Goal: Task Accomplishment & Management: Use online tool/utility

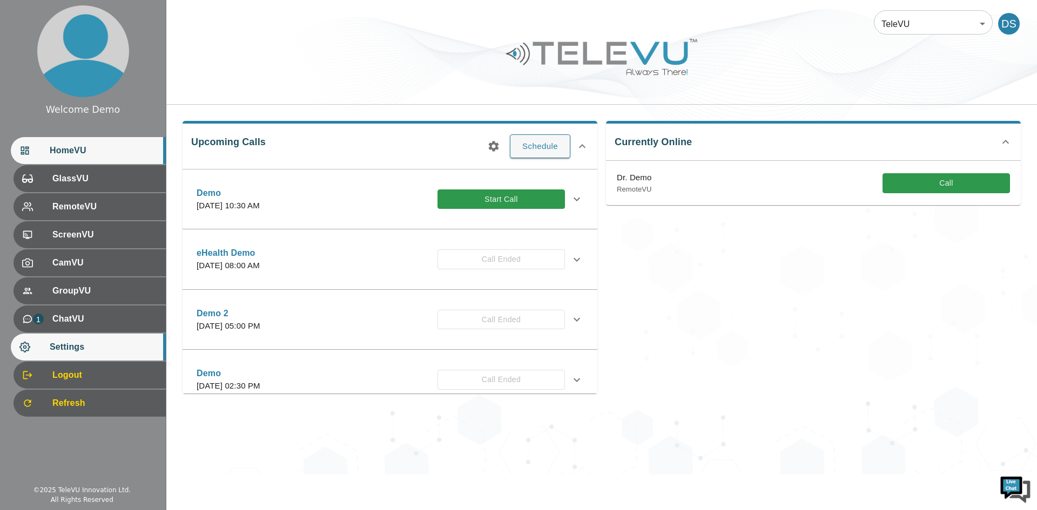
click at [124, 352] on span "Settings" at bounding box center [103, 347] width 107 height 13
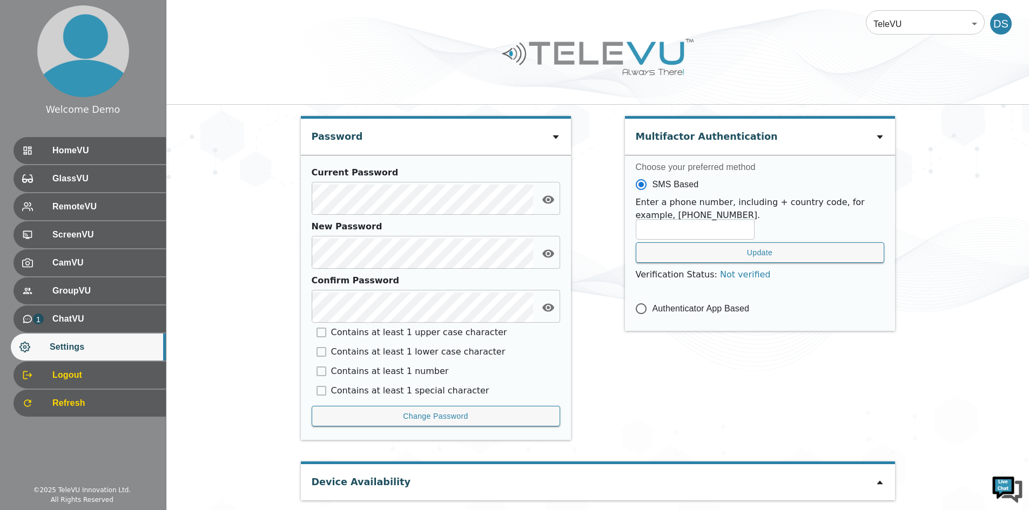
scroll to position [447, 0]
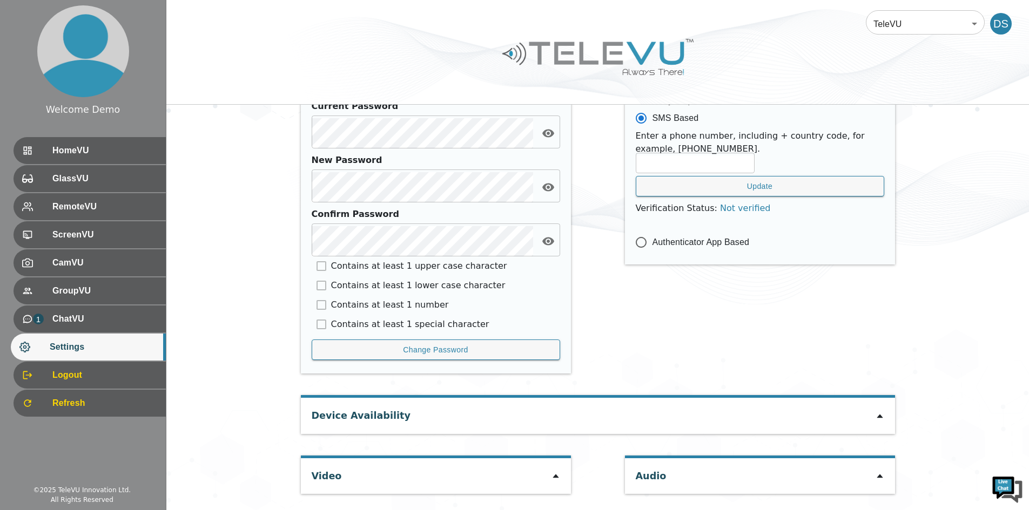
click at [555, 478] on icon at bounding box center [556, 477] width 6 height 4
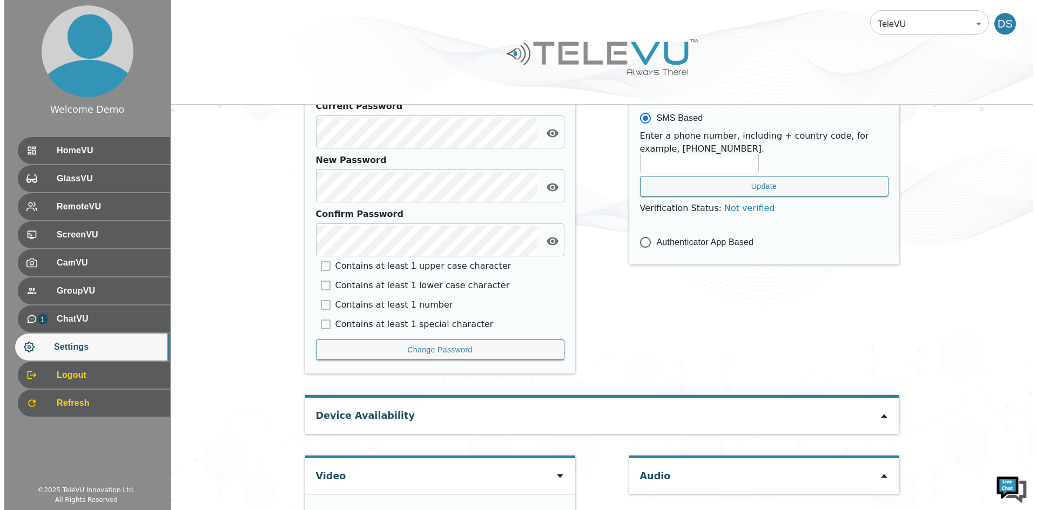
scroll to position [600, 0]
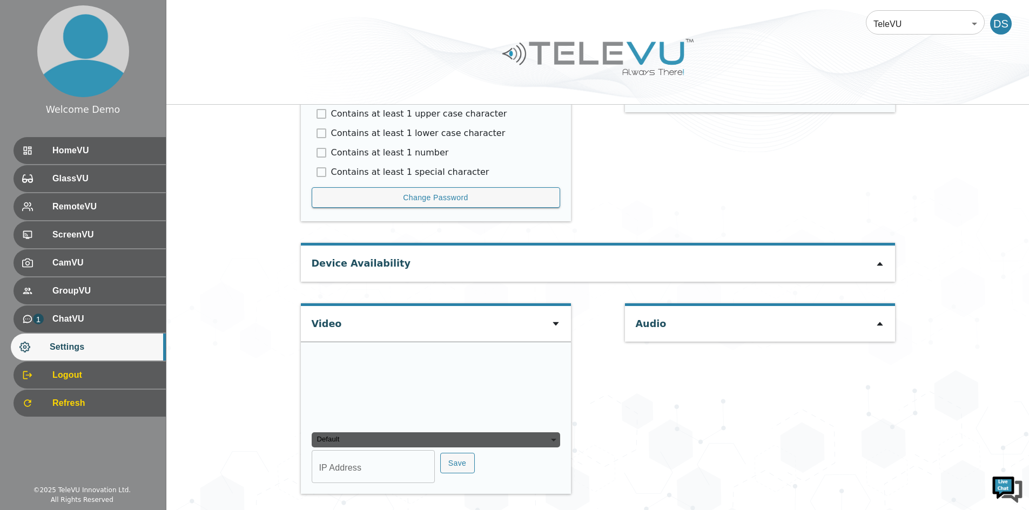
click at [543, 447] on div "Default" at bounding box center [436, 440] width 248 height 15
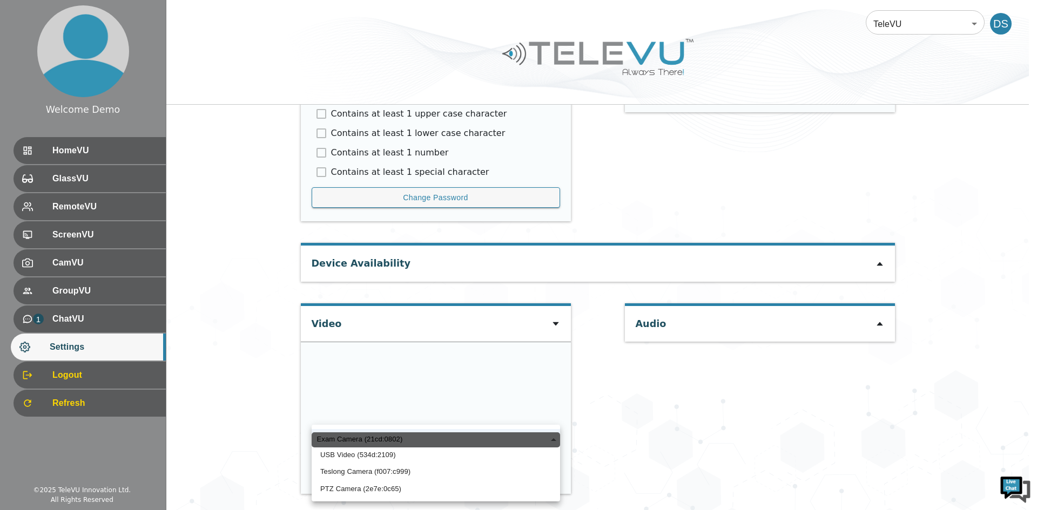
click at [360, 499] on ul "Exam Camera (21cd:0802) USB Video (534d:2109) Teslong Camera (f007:c999) PTZ Ca…" at bounding box center [436, 463] width 248 height 77
click at [371, 493] on li "PTZ Camera (2e7e:0c65)" at bounding box center [436, 489] width 248 height 17
type input "a3ed2c3ca13109c74151e434ac4db32160663e35342c8ecbd9d7a01e1c29b8dc"
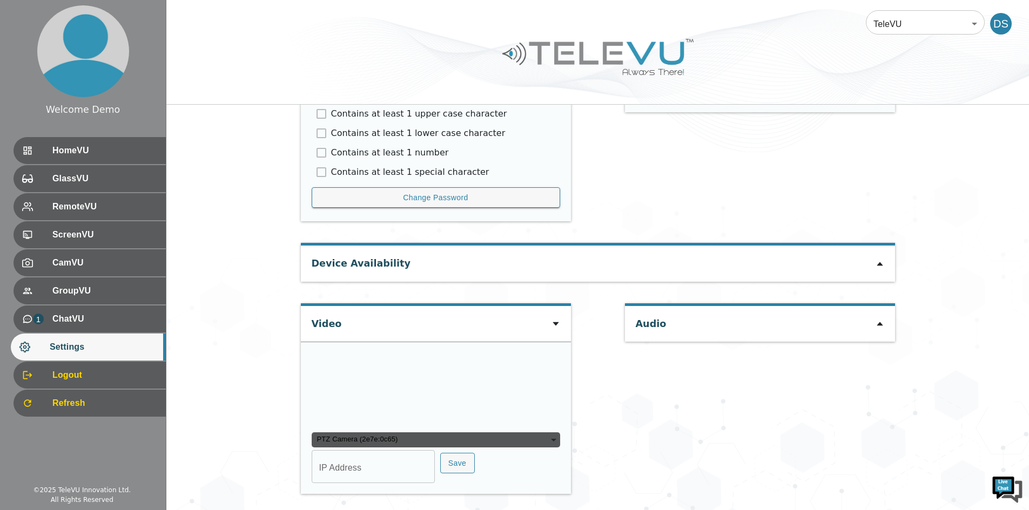
scroll to position [704, 0]
type input "COM6"
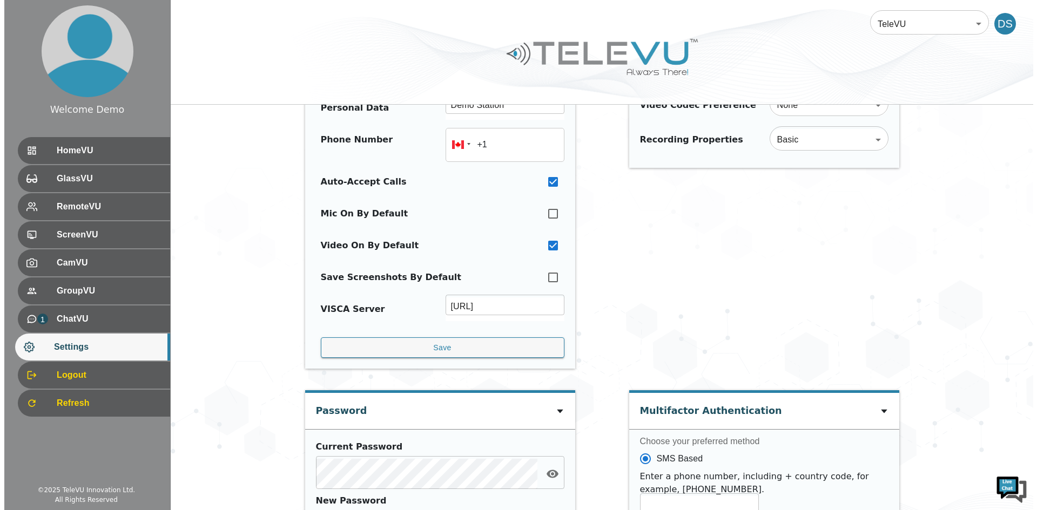
scroll to position [0, 0]
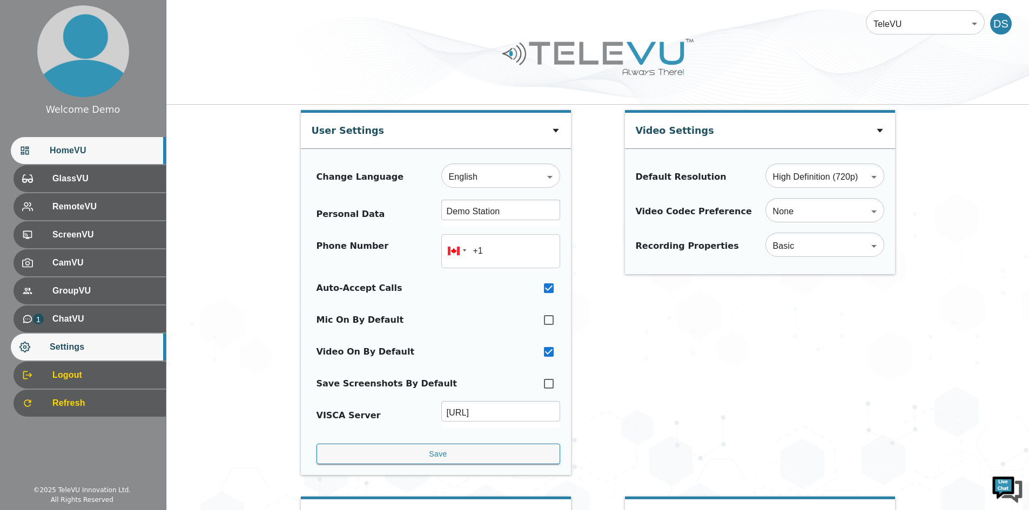
click at [153, 155] on span "HomeVU" at bounding box center [103, 150] width 107 height 13
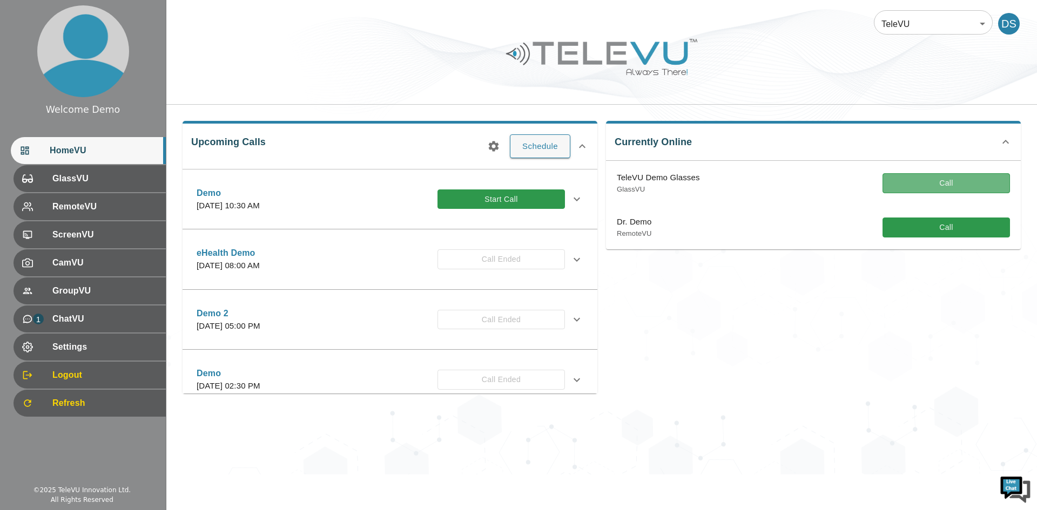
click at [939, 177] on button "Call" at bounding box center [946, 183] width 127 height 20
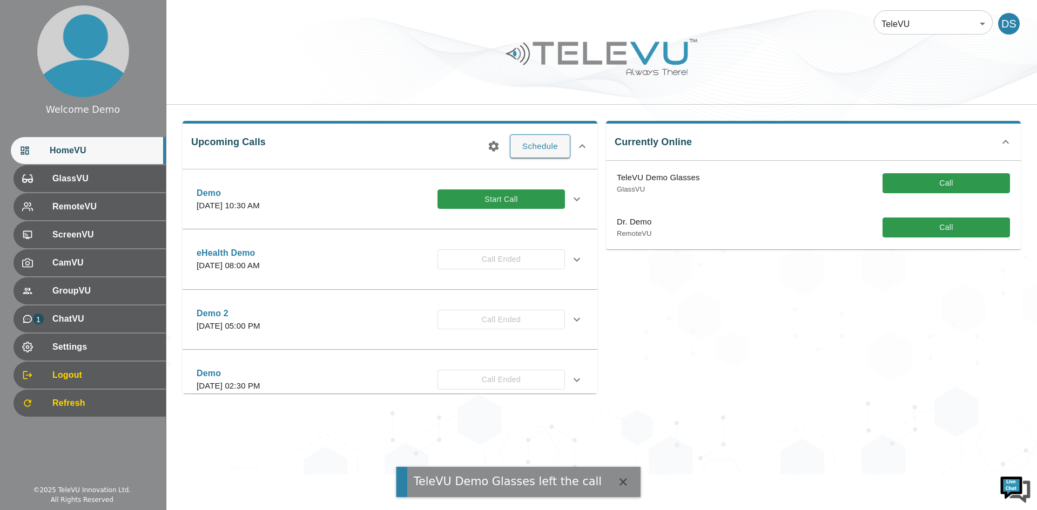
click at [932, 178] on button "Call" at bounding box center [946, 183] width 127 height 20
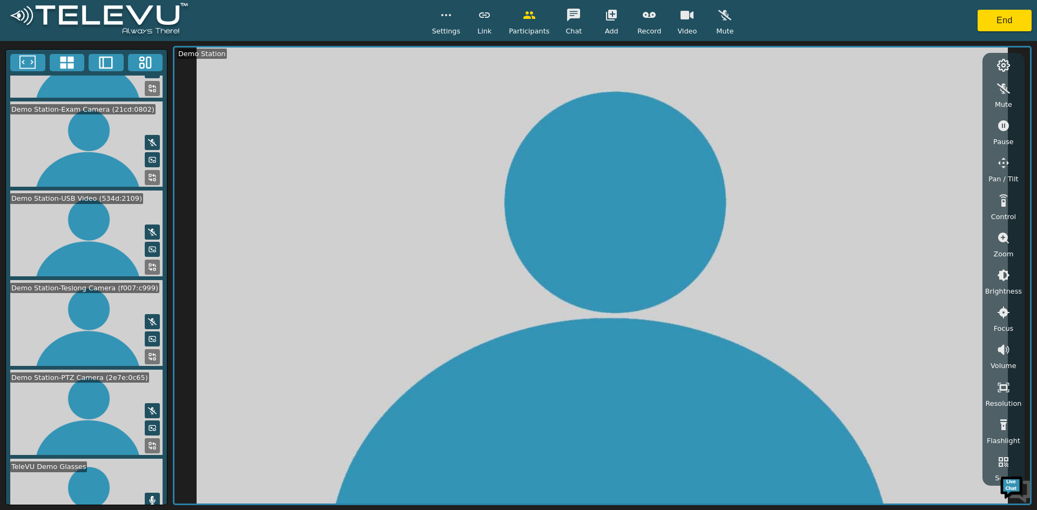
scroll to position [190, 0]
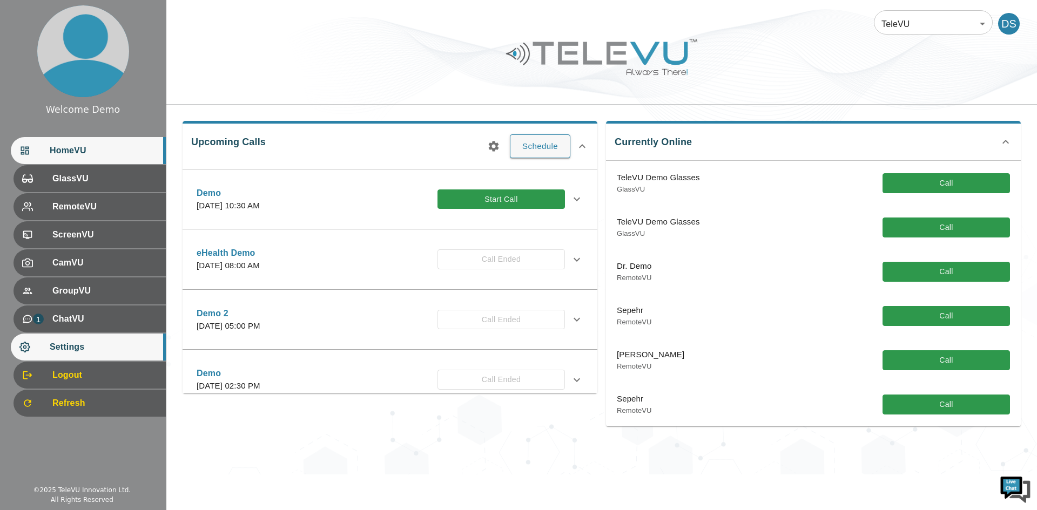
click at [116, 342] on span "Settings" at bounding box center [103, 347] width 107 height 13
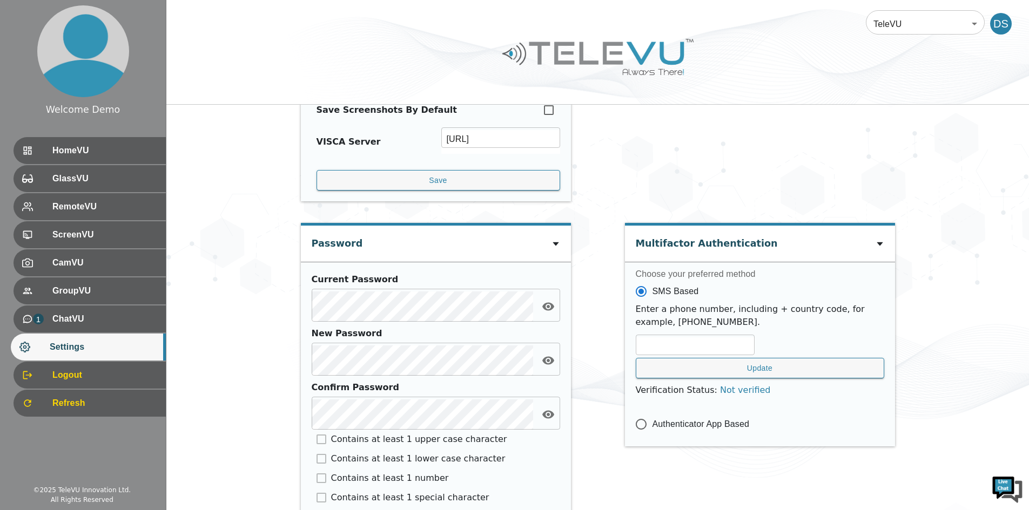
scroll to position [447, 0]
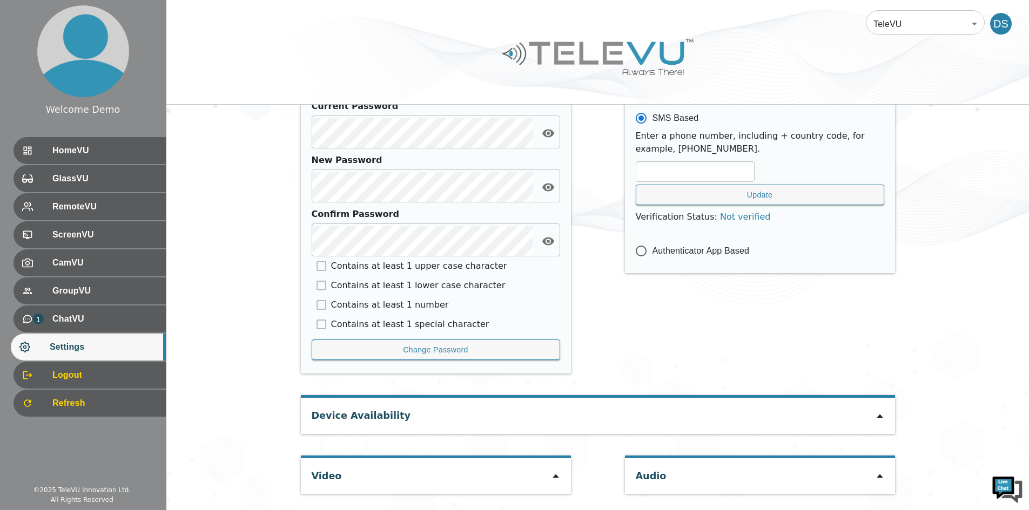
click at [555, 478] on icon at bounding box center [556, 477] width 6 height 4
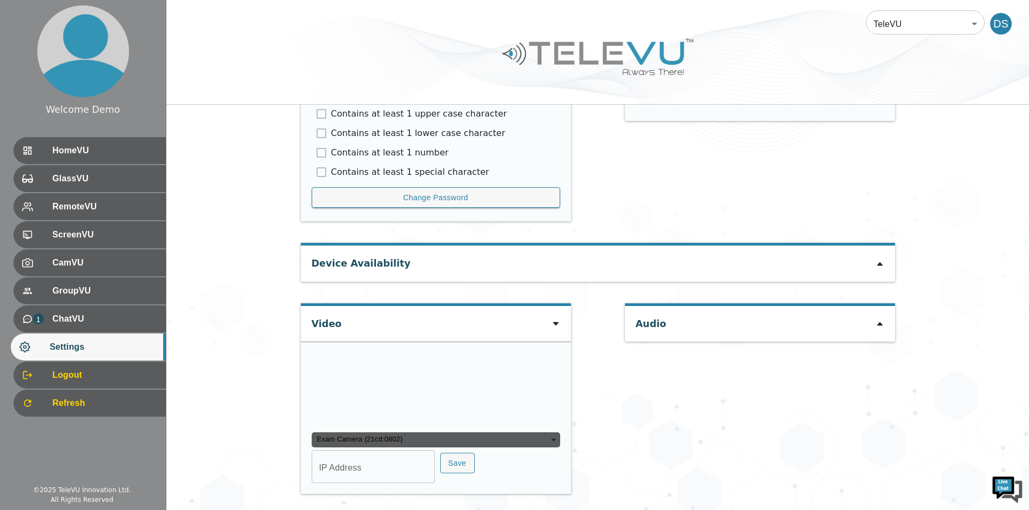
scroll to position [0, 0]
click at [551, 436] on div "Exam Camera (21cd:0802)" at bounding box center [436, 440] width 248 height 15
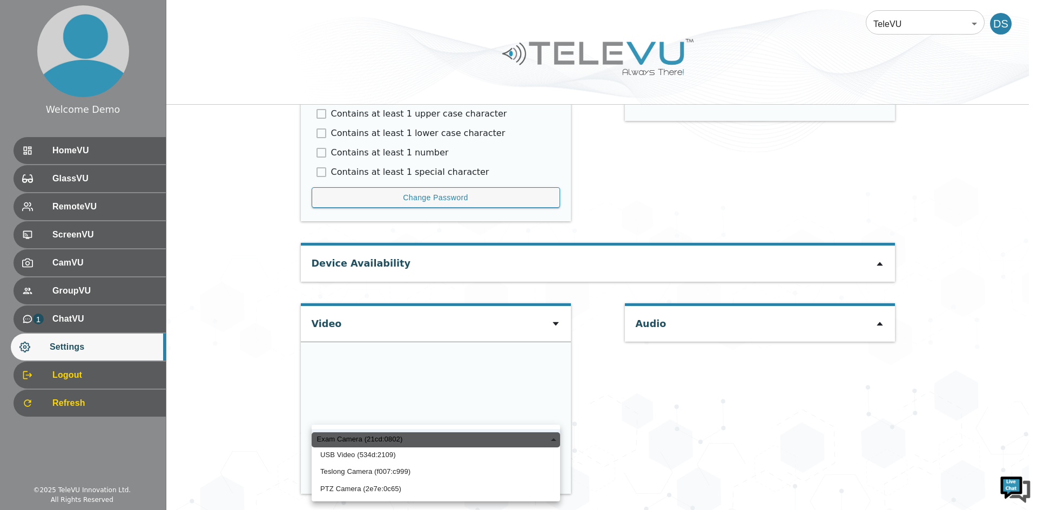
click at [394, 456] on li "USB Video (534d:2109)" at bounding box center [436, 455] width 248 height 17
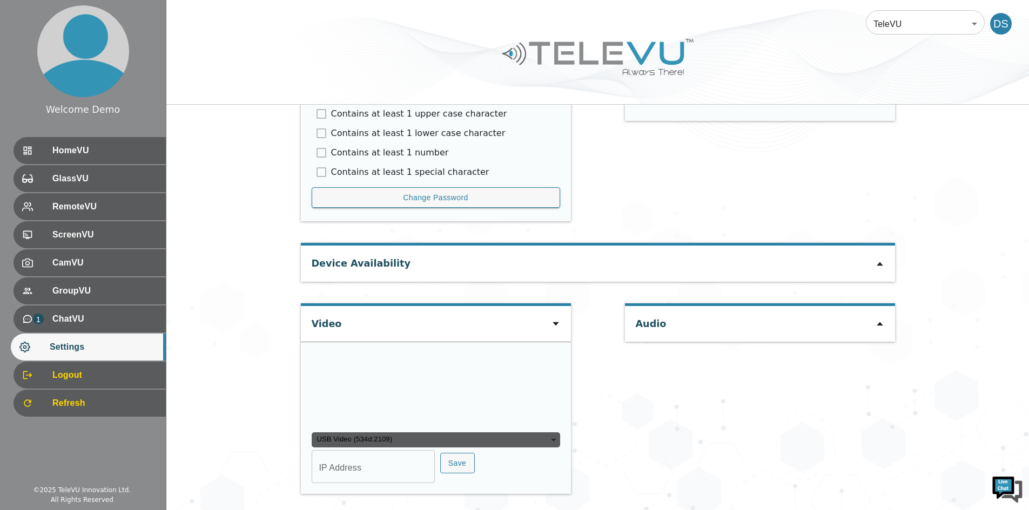
click at [491, 436] on div "USB Video (534d:2109)" at bounding box center [436, 440] width 248 height 15
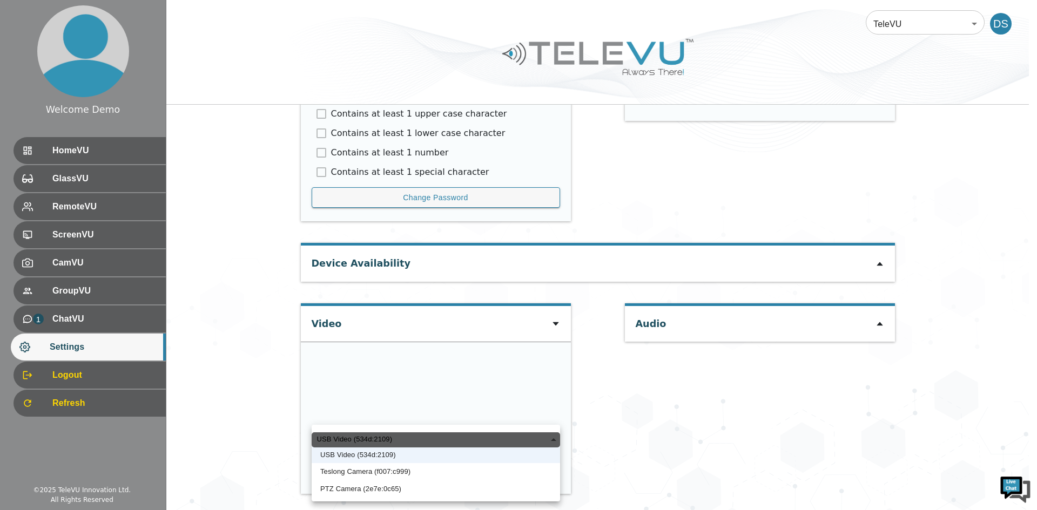
click at [374, 475] on li "Teslong Camera (f007:c999)" at bounding box center [436, 471] width 248 height 17
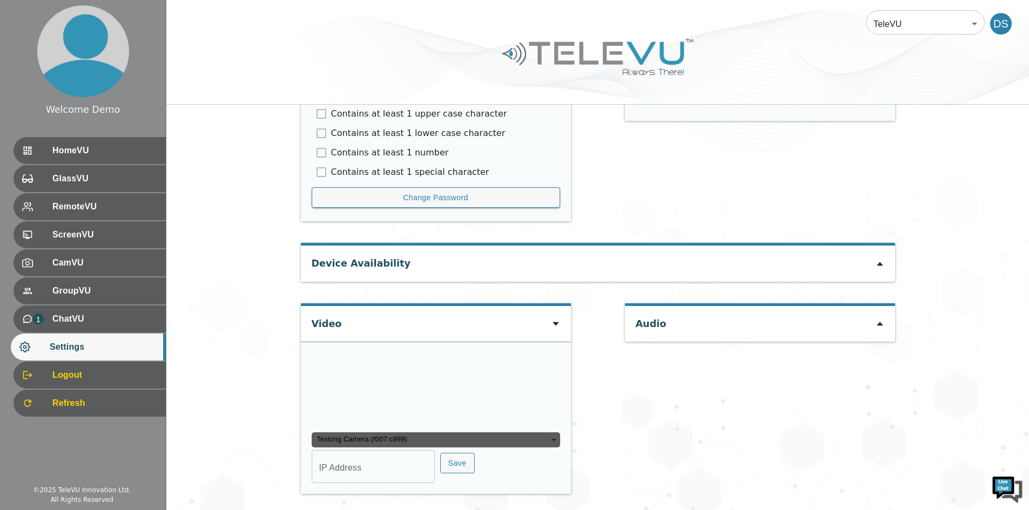
click at [533, 436] on div "Teslong Camera (f007:c999)" at bounding box center [436, 440] width 248 height 15
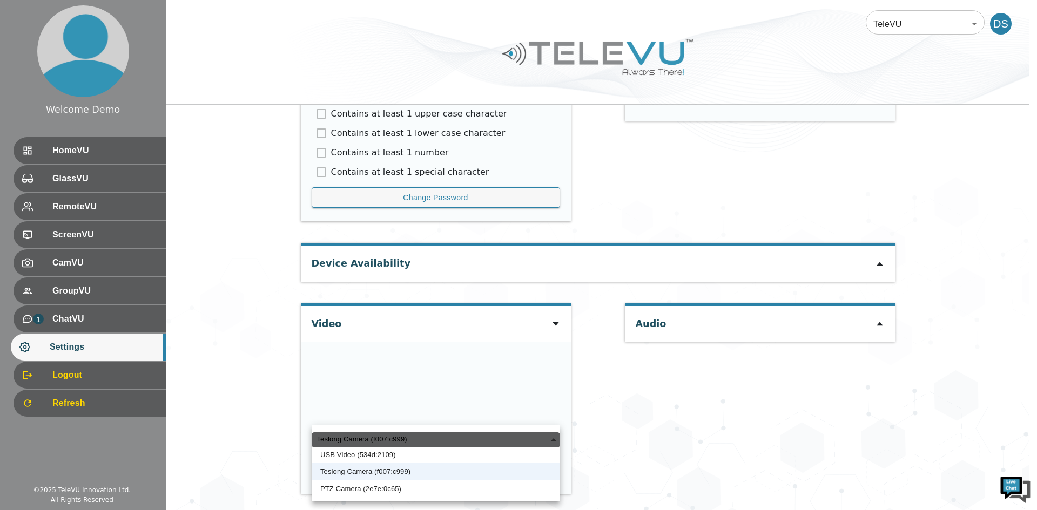
click at [391, 489] on li "PTZ Camera (2e7e:0c65)" at bounding box center [436, 489] width 248 height 17
type input "a3ed2c3ca13109c74151e434ac4db32160663e35342c8ecbd9d7a01e1c29b8dc"
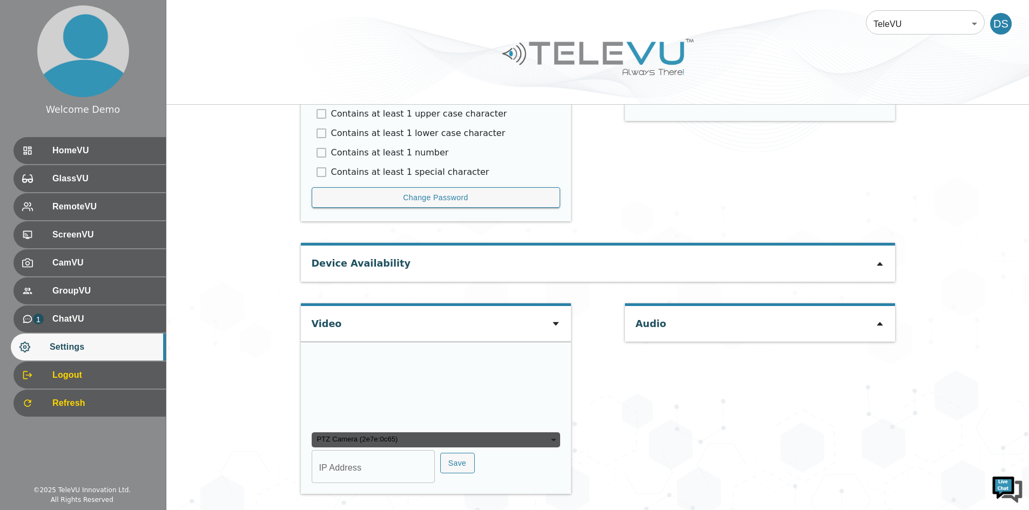
type input "COM6"
click at [407, 442] on div "PTZ Camera (2e7e:0c65)" at bounding box center [436, 440] width 248 height 15
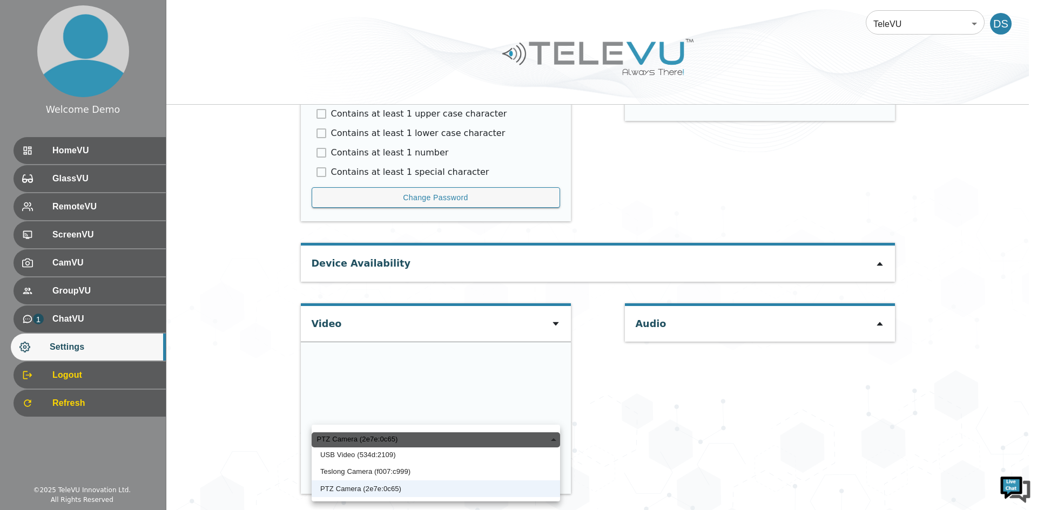
click at [406, 463] on li "USB Video (534d:2109)" at bounding box center [436, 455] width 248 height 17
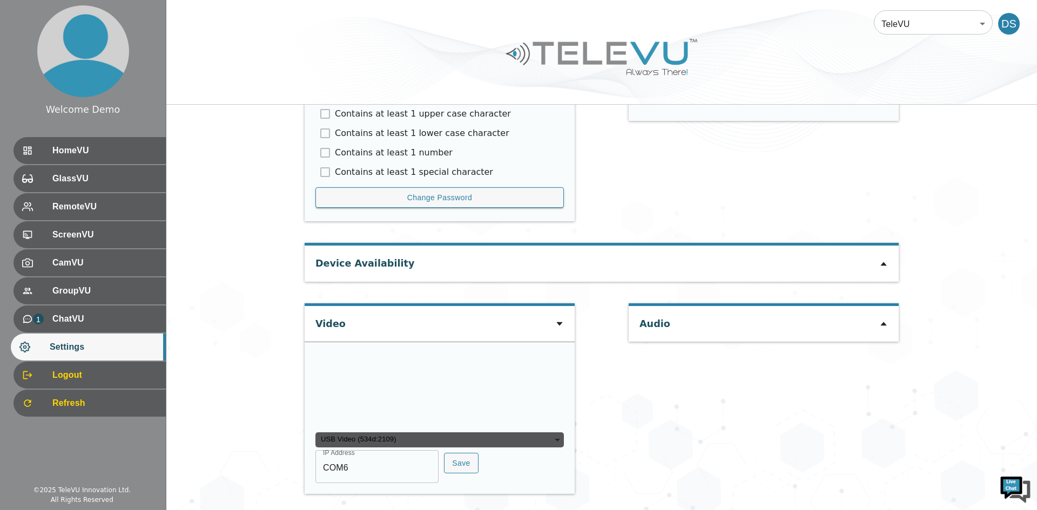
type input "96f68b59429281d931b7fc6d279a1edeffdf5769ea9fad5665655a845161f358"
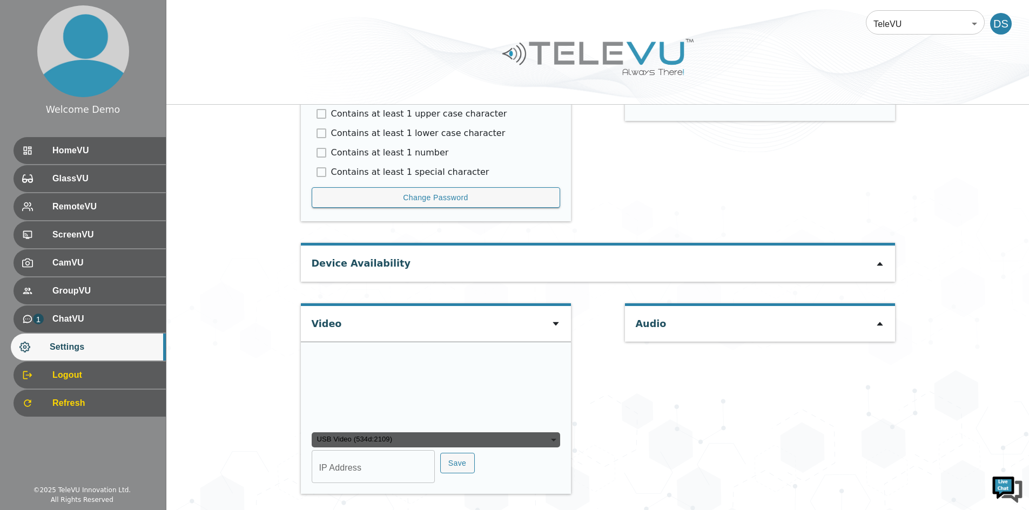
click at [415, 439] on div "USB Video (534d:2109)" at bounding box center [436, 440] width 248 height 15
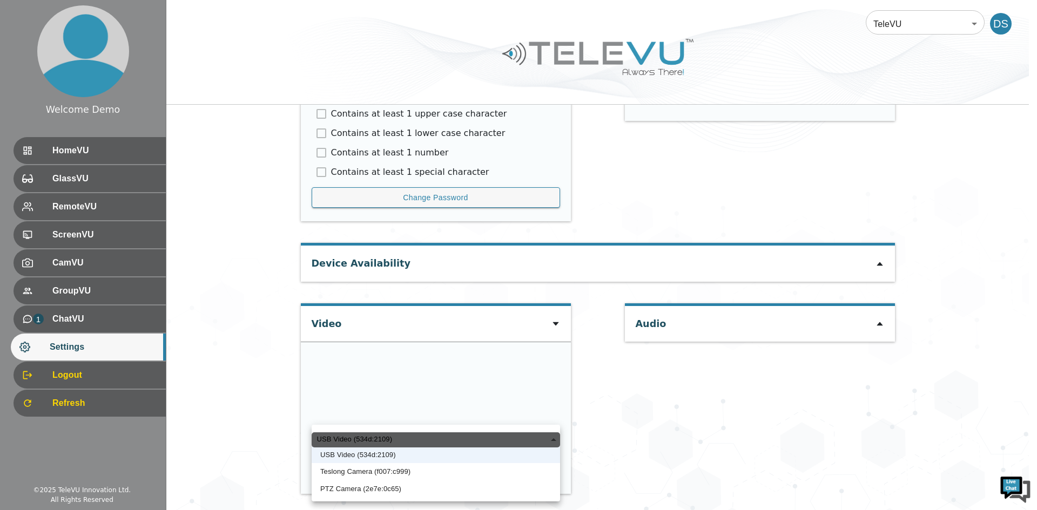
click at [366, 474] on li "Teslong Camera (f007:c999)" at bounding box center [436, 471] width 248 height 17
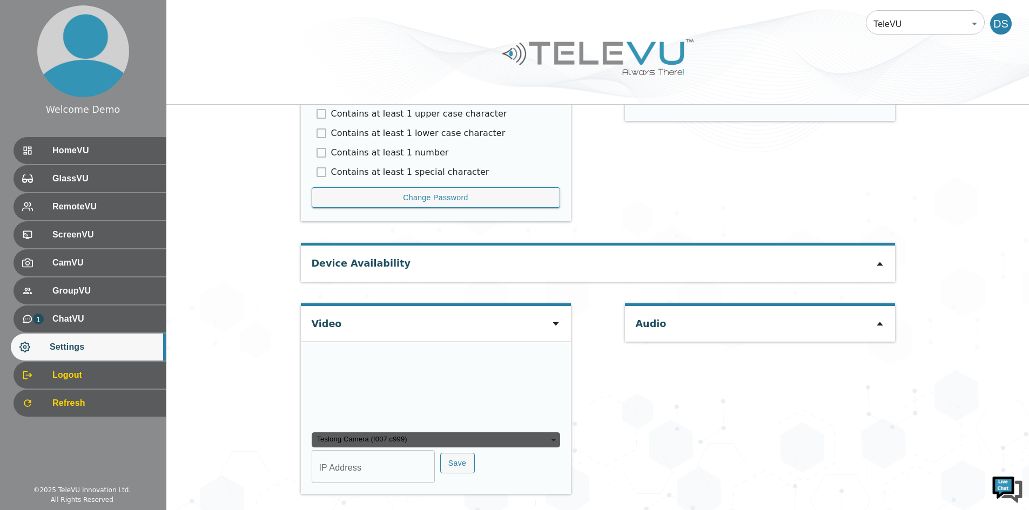
click at [391, 440] on div "Teslong Camera (f007:c999)" at bounding box center [436, 440] width 248 height 15
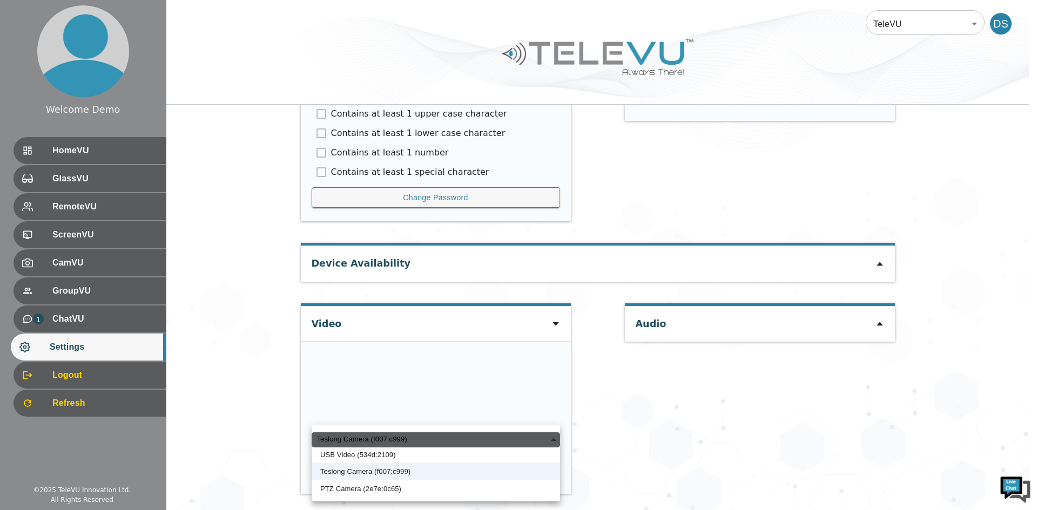
click at [412, 460] on li "USB Video (534d:2109)" at bounding box center [436, 455] width 248 height 17
type input "96f68b59429281d931b7fc6d279a1edeffdf5769ea9fad5665655a845161f358"
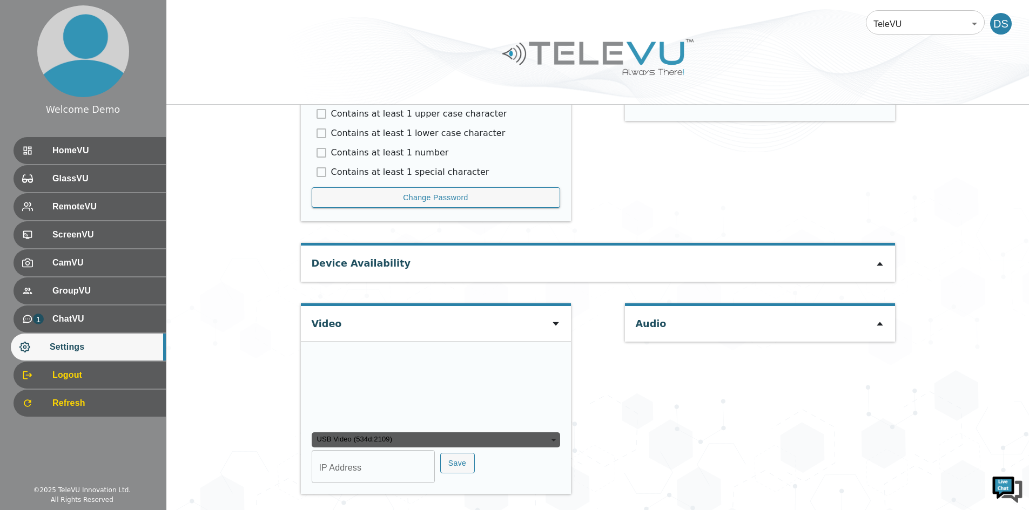
click at [421, 438] on div "USB Video (534d:2109)" at bounding box center [436, 440] width 248 height 15
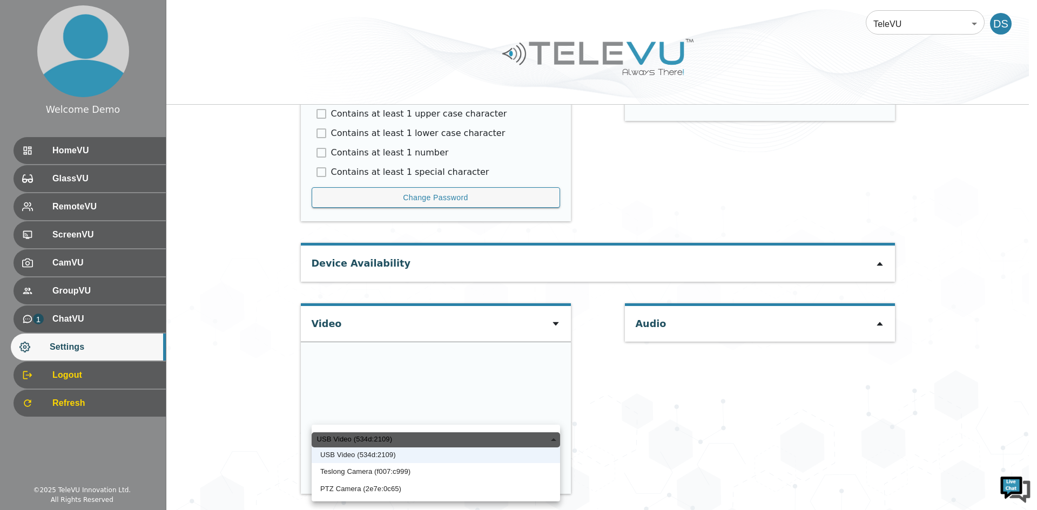
click at [642, 417] on div at bounding box center [518, 255] width 1037 height 510
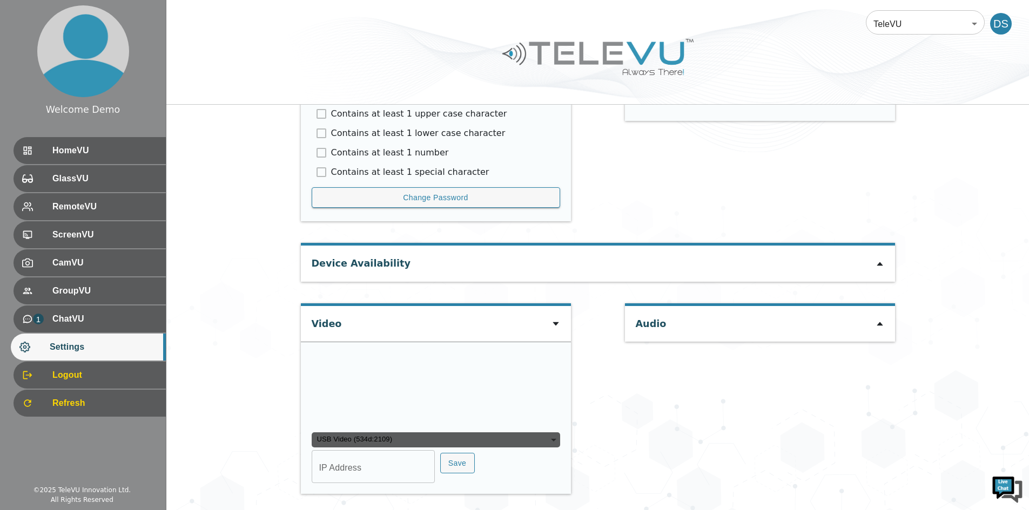
click at [879, 263] on icon at bounding box center [880, 265] width 6 height 4
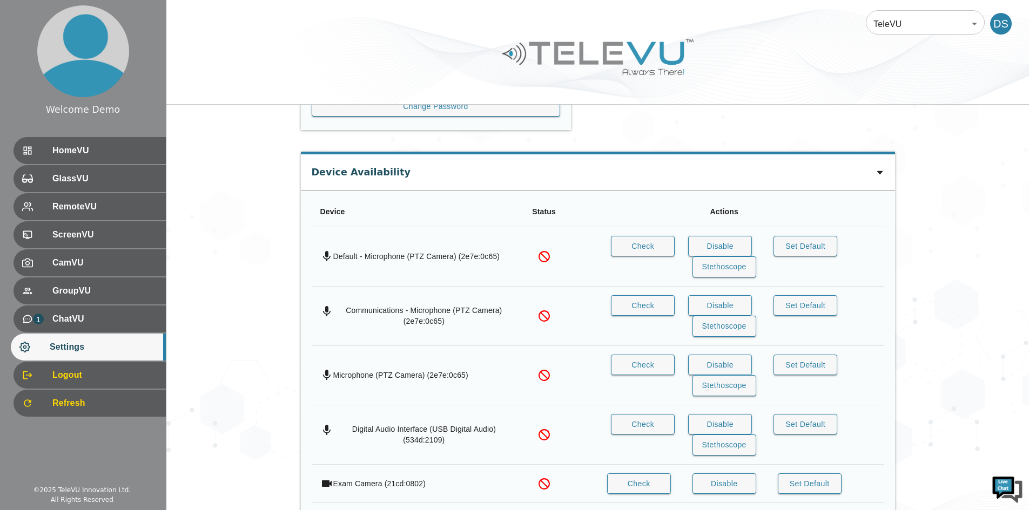
scroll to position [685, 0]
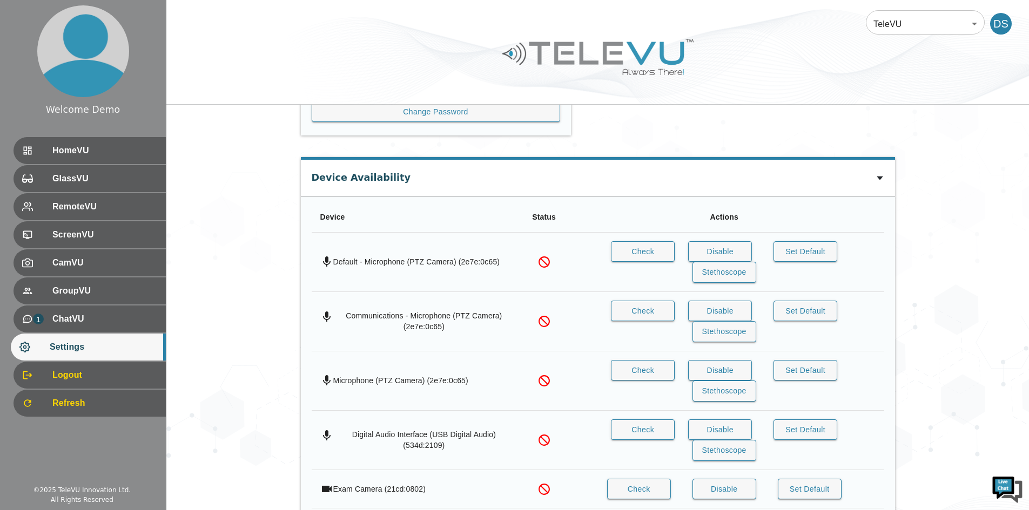
click at [879, 179] on icon at bounding box center [880, 179] width 6 height 4
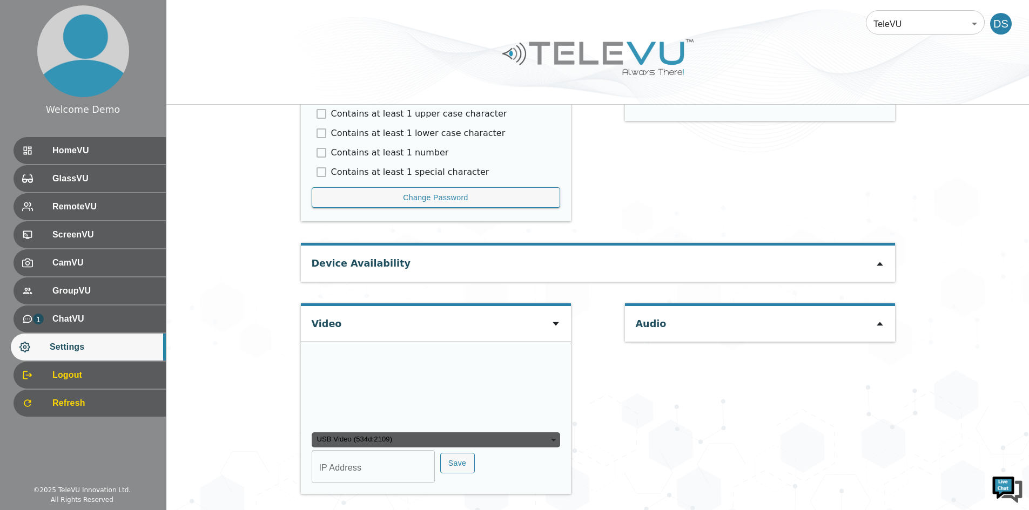
scroll to position [705, 0]
click at [541, 444] on div "USB Video (534d:2109)" at bounding box center [436, 440] width 248 height 15
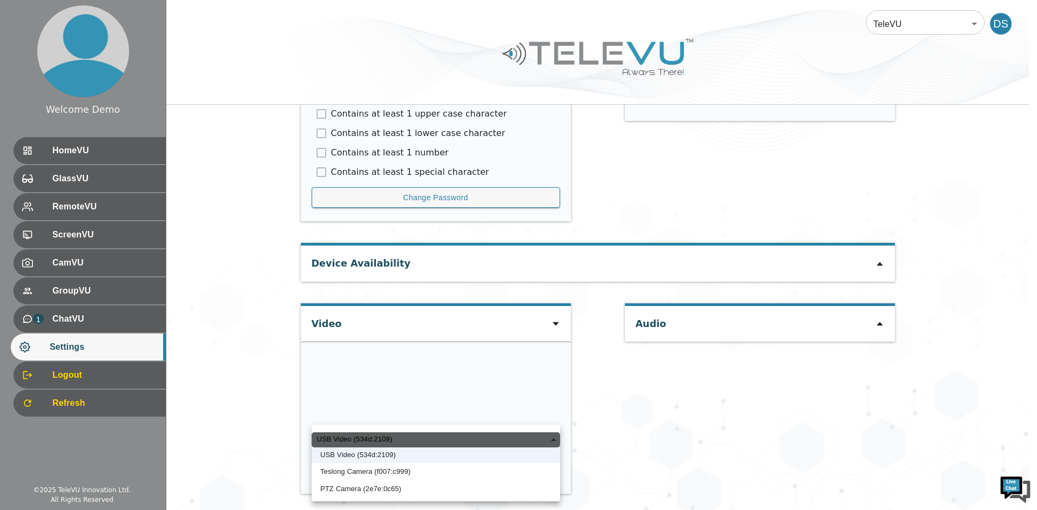
click at [547, 439] on div "USB Video (534d:2109)" at bounding box center [436, 440] width 248 height 15
click at [333, 438] on div "USB Video (534d:2109)" at bounding box center [436, 440] width 248 height 15
click at [125, 143] on div at bounding box center [518, 255] width 1037 height 510
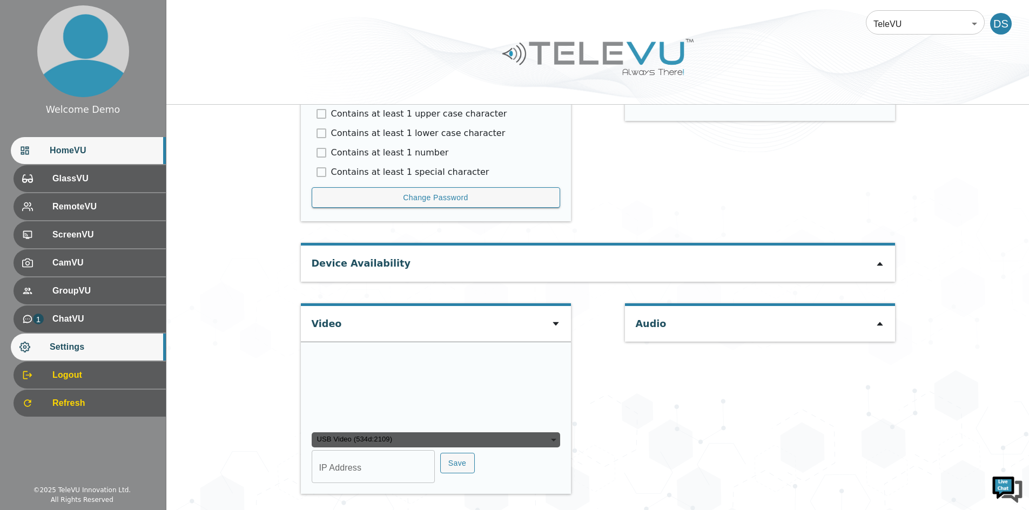
click at [130, 149] on span "HomeVU" at bounding box center [103, 150] width 107 height 13
